Goal: Task Accomplishment & Management: Use online tool/utility

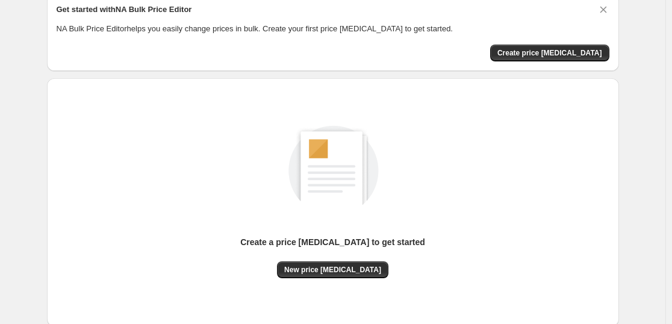
scroll to position [127, 0]
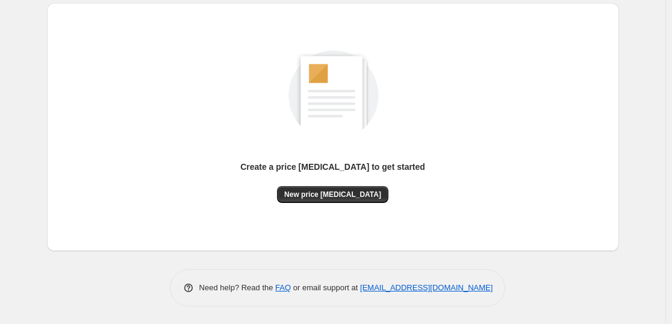
click at [356, 183] on div "Create a price [MEDICAL_DATA] to get started" at bounding box center [332, 173] width 185 height 25
click at [356, 194] on span "New price [MEDICAL_DATA]" at bounding box center [332, 195] width 97 height 10
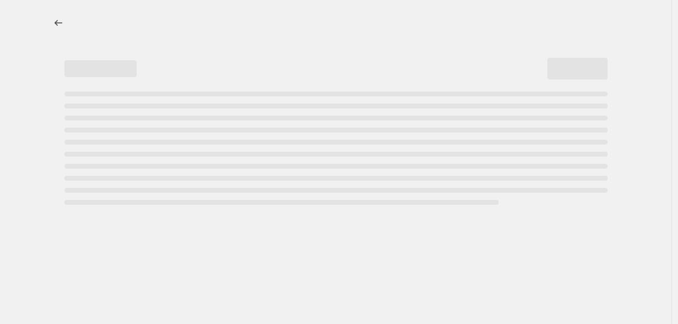
select select "percentage"
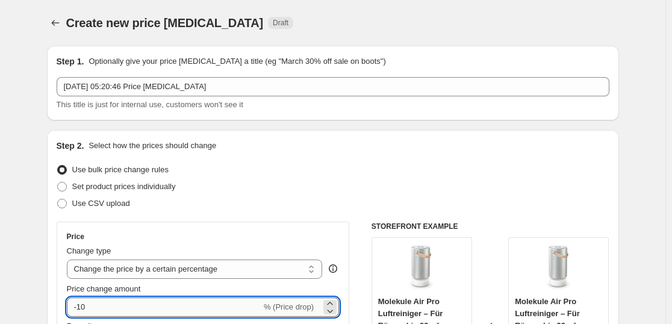
click at [145, 301] on input "-10" at bounding box center [164, 306] width 194 height 19
type input "-1"
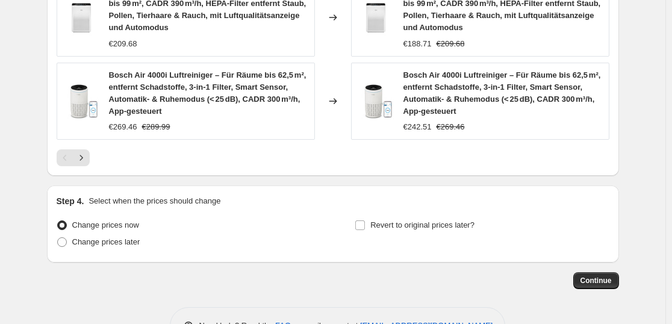
scroll to position [1008, 0]
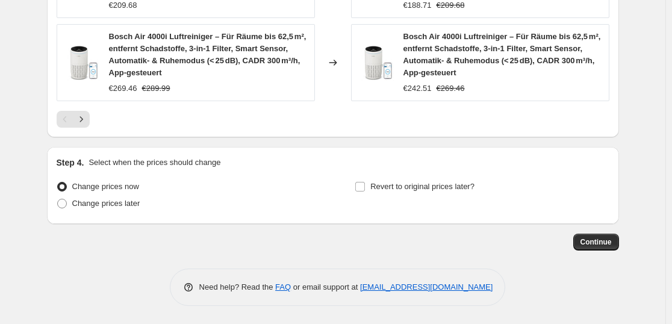
type input "-35"
click at [535, 277] on div "Need help? Read the FAQ or email support at [EMAIL_ADDRESS][DOMAIN_NAME]" at bounding box center [338, 286] width 562 height 37
click at [530, 279] on div "Need help? Read the FAQ or email support at [EMAIL_ADDRESS][DOMAIN_NAME]" at bounding box center [338, 286] width 562 height 37
click at [597, 240] on span "Continue" at bounding box center [595, 242] width 31 height 10
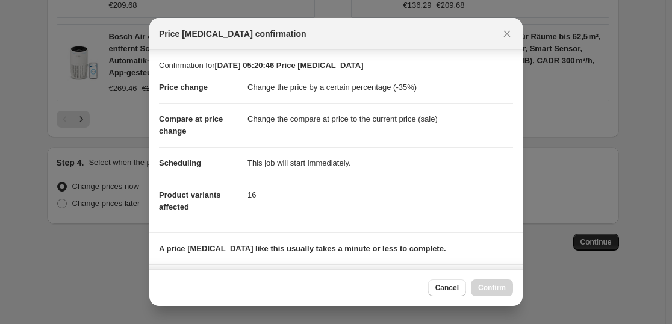
scroll to position [183, 0]
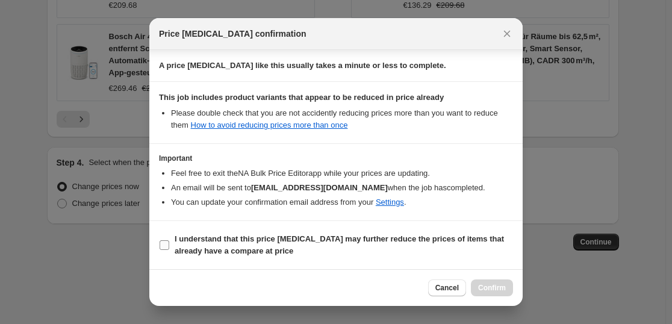
click at [308, 240] on b "I understand that this price [MEDICAL_DATA] may further reduce the prices of it…" at bounding box center [339, 244] width 329 height 21
click at [169, 240] on input "I understand that this price [MEDICAL_DATA] may further reduce the prices of it…" at bounding box center [165, 245] width 10 height 10
checkbox input "true"
click at [502, 289] on span "Confirm" at bounding box center [492, 288] width 28 height 10
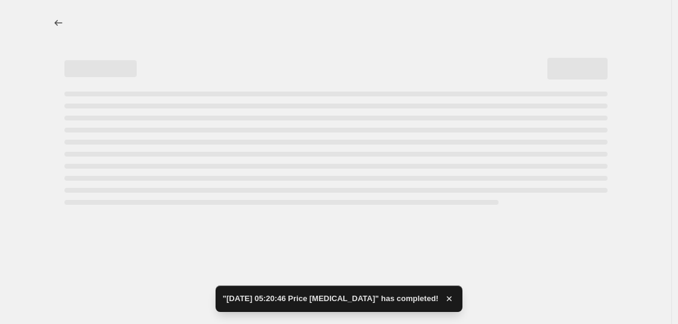
select select "percentage"
